Goal: Navigation & Orientation: Find specific page/section

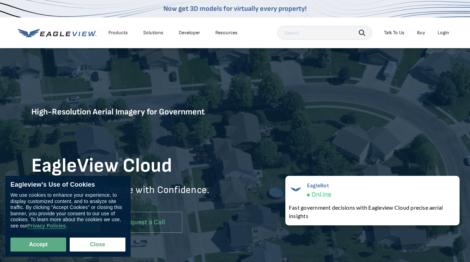
click at [118, 33] on div "Products" at bounding box center [118, 33] width 20 height 6
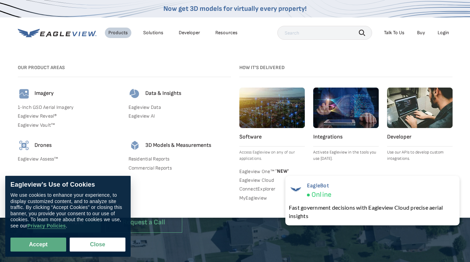
click at [153, 33] on div "Solutions" at bounding box center [153, 33] width 20 height 6
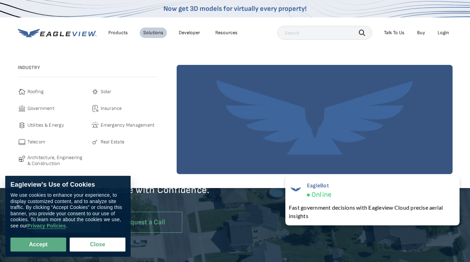
click at [226, 33] on div "Resources" at bounding box center [226, 33] width 22 height 6
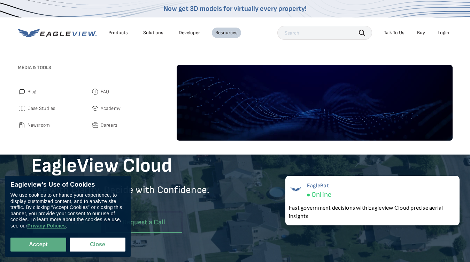
click at [362, 32] on icon "button" at bounding box center [362, 33] width 6 height 6
click at [394, 33] on div "Talk To Us" at bounding box center [394, 33] width 21 height 6
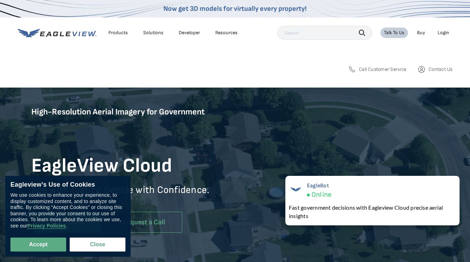
click at [443, 33] on div "Login" at bounding box center [444, 33] width 12 height 6
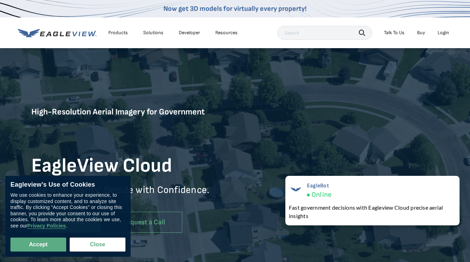
click at [38, 244] on button "Accept" at bounding box center [38, 244] width 56 height 14
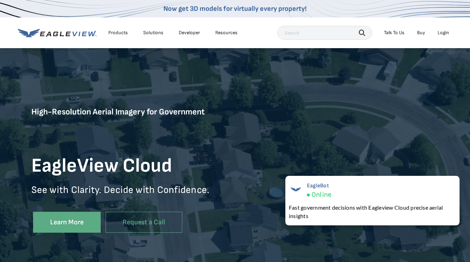
click at [98, 244] on button "Close" at bounding box center [96, 242] width 53 height 13
checkbox input "false"
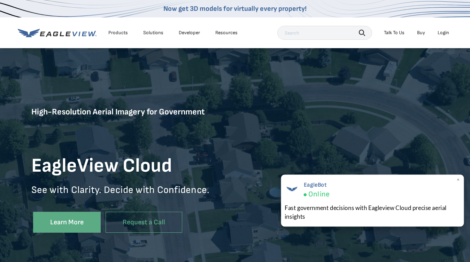
click at [373, 200] on div "EagleBot Online Fast government decisions with Eagleview Cloud precise aerial i…" at bounding box center [372, 200] width 183 height 52
